Goal: Information Seeking & Learning: Learn about a topic

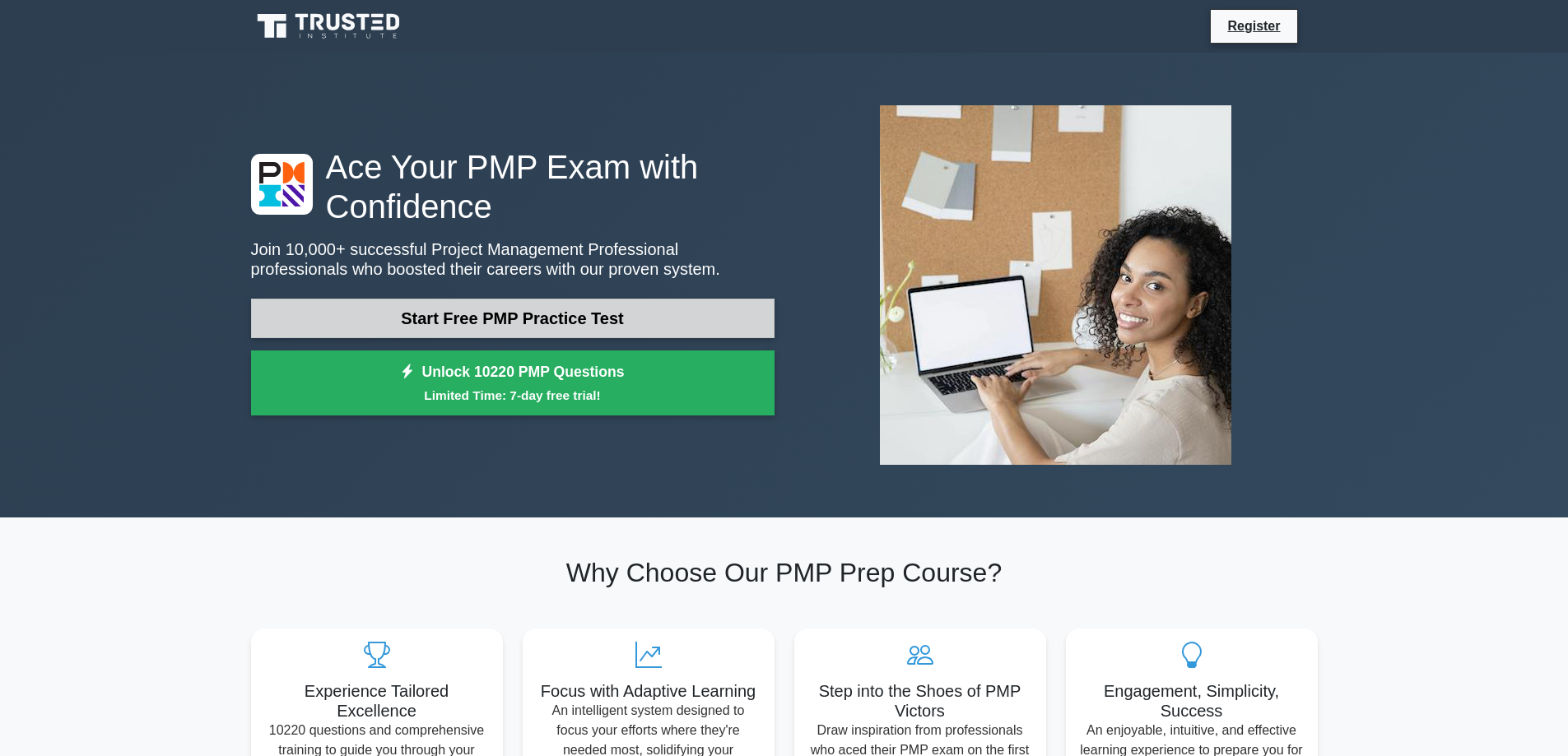
click at [524, 329] on link "Start Free PMP Practice Test" at bounding box center [512, 318] width 524 height 40
